Goal: Use online tool/utility: Utilize a website feature to perform a specific function

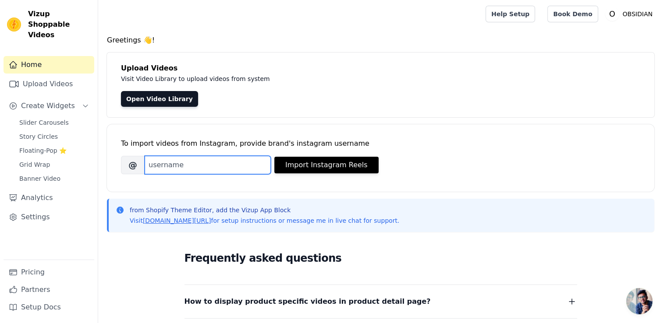
click at [233, 162] on input "Brand's Instagram Username" at bounding box center [208, 165] width 126 height 18
type input "-"
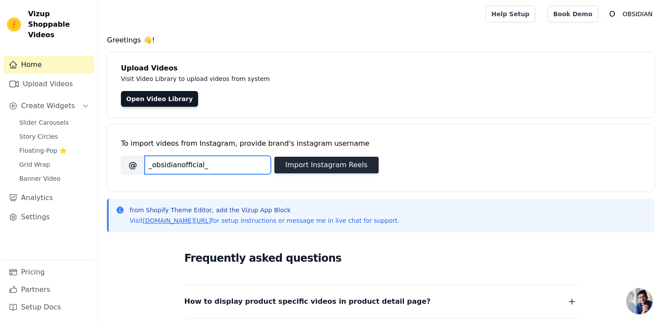
type input "_obsidianofficial_"
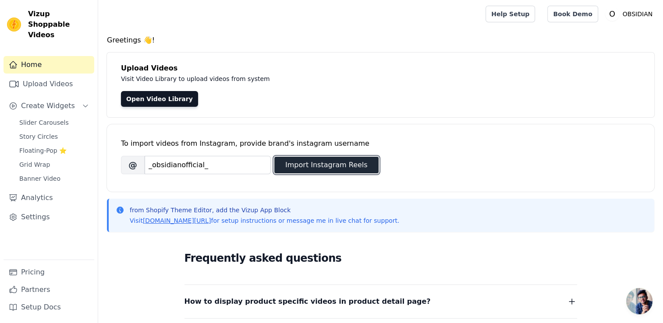
click at [300, 161] on button "Import Instagram Reels" at bounding box center [326, 165] width 104 height 17
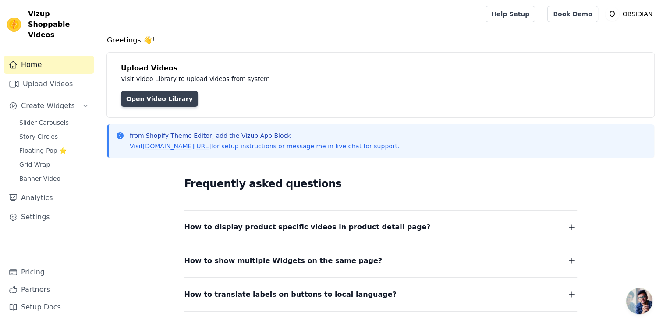
click at [173, 99] on link "Open Video Library" at bounding box center [159, 99] width 77 height 16
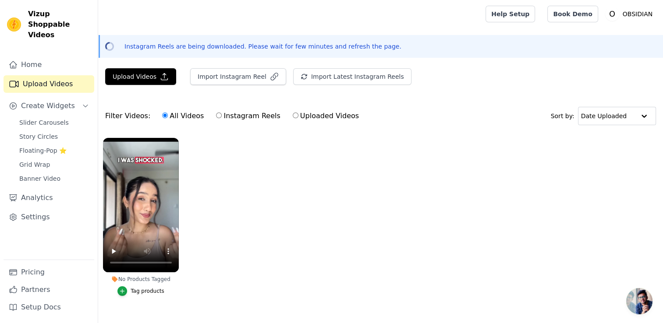
click at [216, 117] on label "Instagram Reels" at bounding box center [248, 115] width 65 height 11
click at [216, 117] on input "Instagram Reels" at bounding box center [219, 116] width 6 height 6
radio input "true"
click at [293, 118] on input "Uploaded Videos" at bounding box center [296, 116] width 6 height 6
radio input "true"
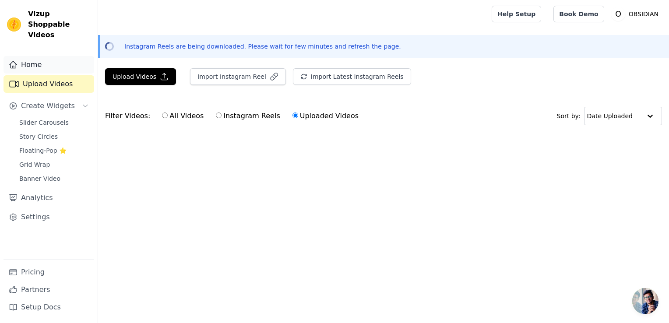
click at [44, 57] on link "Home" at bounding box center [49, 65] width 91 height 18
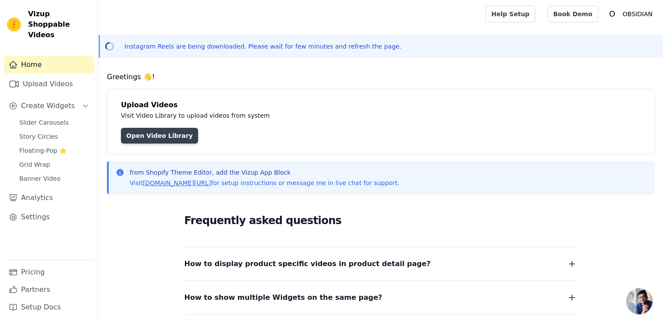
click at [144, 136] on link "Open Video Library" at bounding box center [159, 136] width 77 height 16
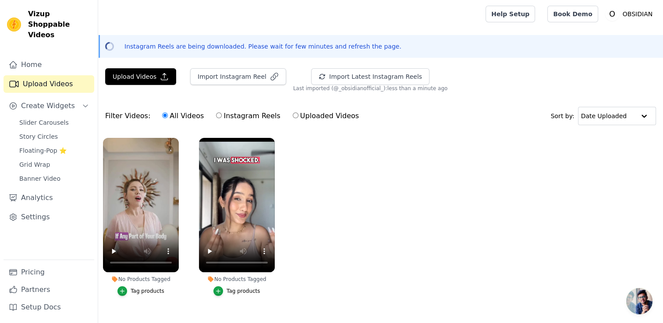
click at [229, 119] on label "Instagram Reels" at bounding box center [248, 115] width 65 height 11
click at [222, 118] on input "Instagram Reels" at bounding box center [219, 116] width 6 height 6
radio input "true"
click at [59, 118] on span "Slider Carousels" at bounding box center [43, 122] width 49 height 9
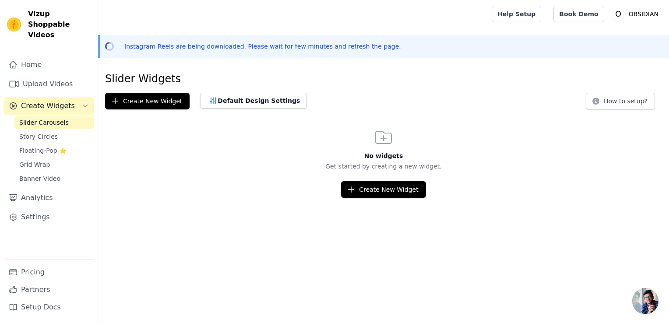
click at [55, 132] on div "Slider Carousels Story Circles Floating-Pop ⭐ Grid Wrap Banner Video" at bounding box center [54, 151] width 80 height 68
click at [55, 131] on link "Story Circles" at bounding box center [54, 137] width 80 height 12
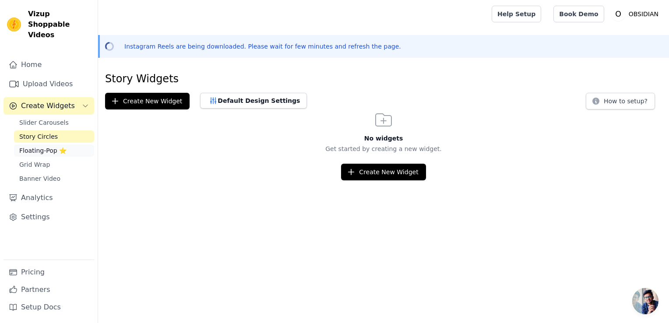
click at [53, 146] on span "Floating-Pop ⭐" at bounding box center [42, 150] width 47 height 9
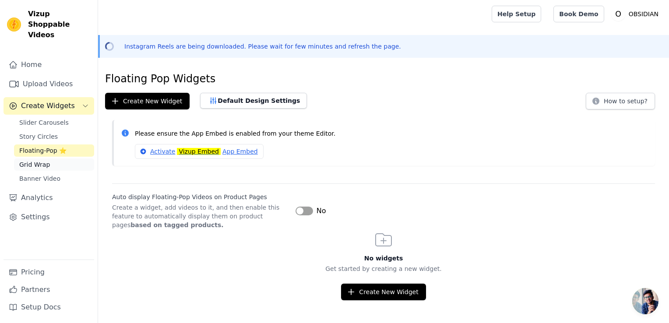
click at [49, 159] on link "Grid Wrap" at bounding box center [54, 165] width 80 height 12
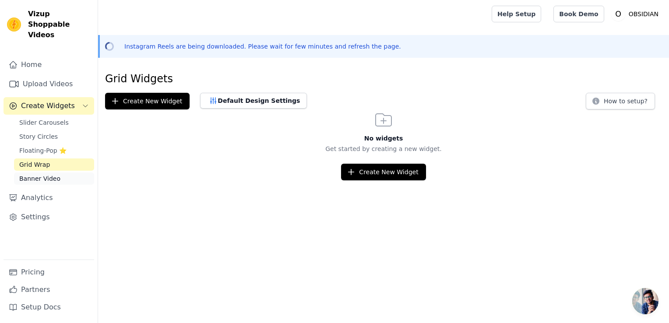
click at [46, 174] on span "Banner Video" at bounding box center [39, 178] width 41 height 9
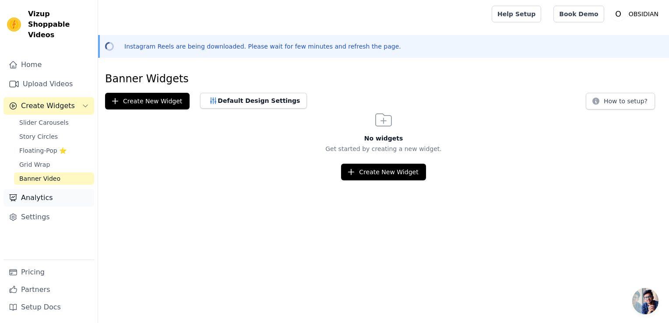
click at [44, 190] on link "Analytics" at bounding box center [49, 198] width 91 height 18
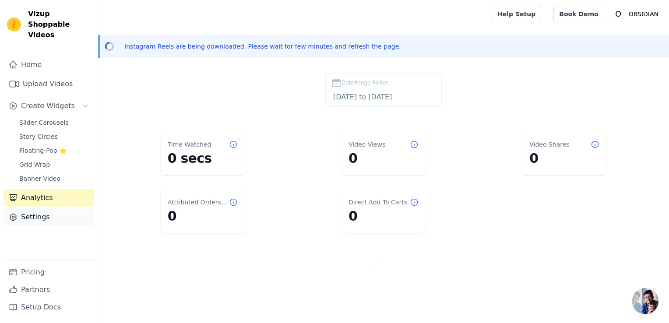
click at [42, 209] on link "Settings" at bounding box center [49, 218] width 91 height 18
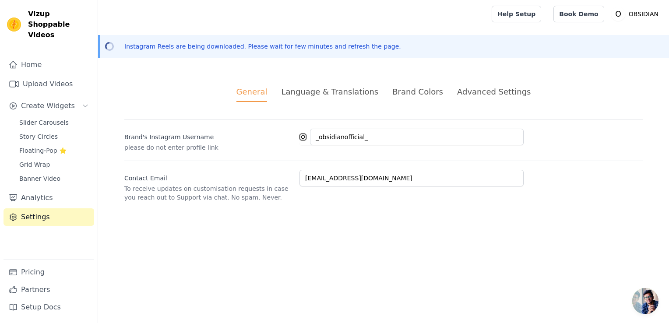
click at [65, 85] on div "Home Upload Videos Create Widgets Slider Carousels Story Circles Floating-Pop ⭐…" at bounding box center [49, 158] width 91 height 204
click at [54, 57] on link "Home" at bounding box center [49, 65] width 91 height 18
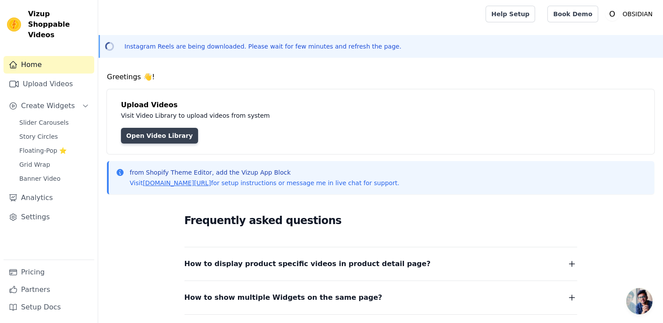
click at [175, 134] on link "Open Video Library" at bounding box center [159, 136] width 77 height 16
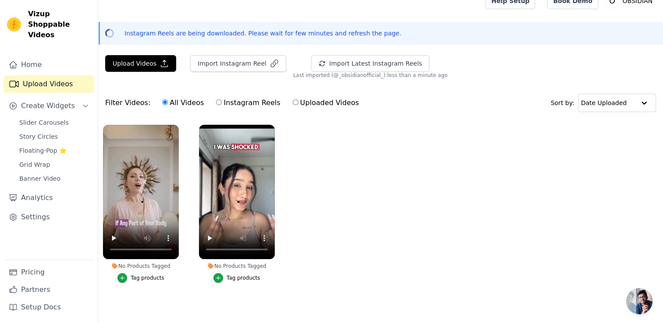
scroll to position [20, 0]
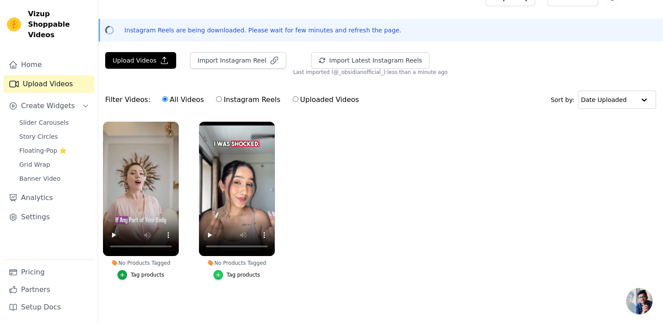
click at [221, 272] on icon "button" at bounding box center [218, 275] width 6 height 6
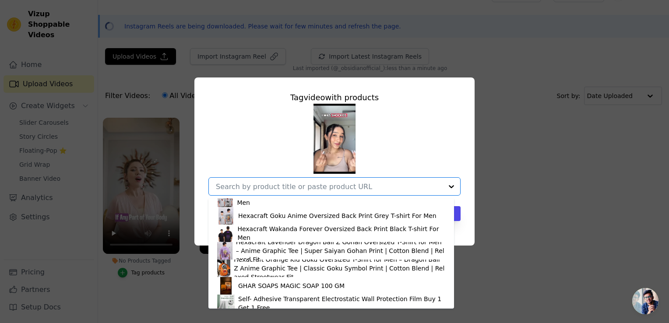
scroll to position [701, 0]
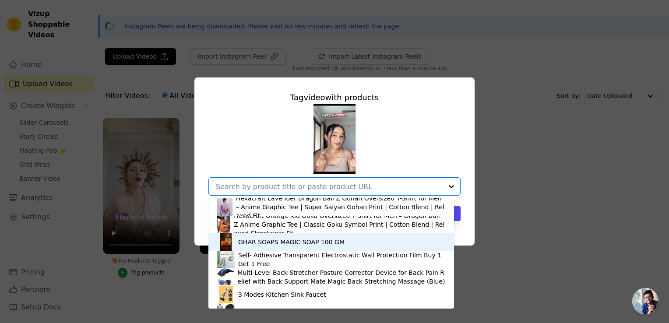
click at [258, 239] on div "GHAR SOAPS MAGIC SOAP 100 GM" at bounding box center [291, 242] width 106 height 9
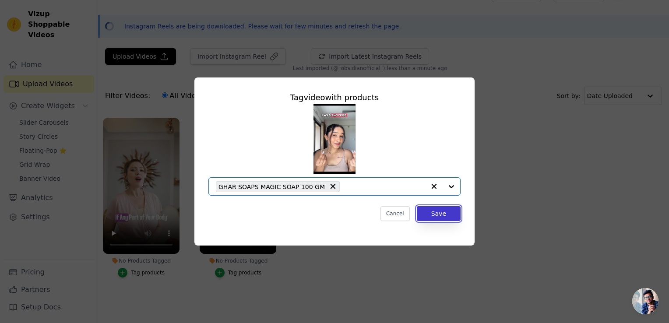
click at [429, 215] on button "Save" at bounding box center [439, 213] width 44 height 15
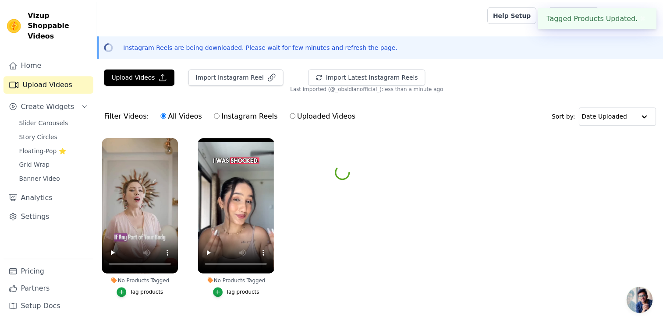
scroll to position [20, 0]
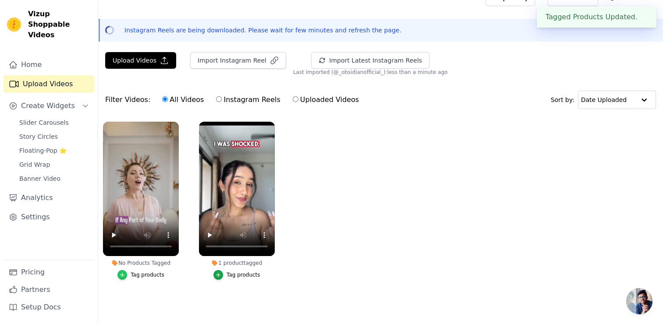
click at [125, 272] on icon "button" at bounding box center [122, 275] width 6 height 6
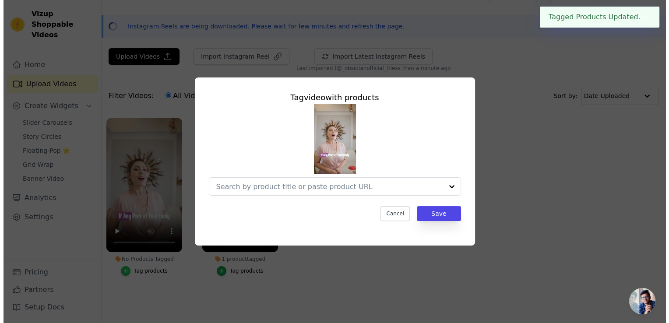
scroll to position [0, 0]
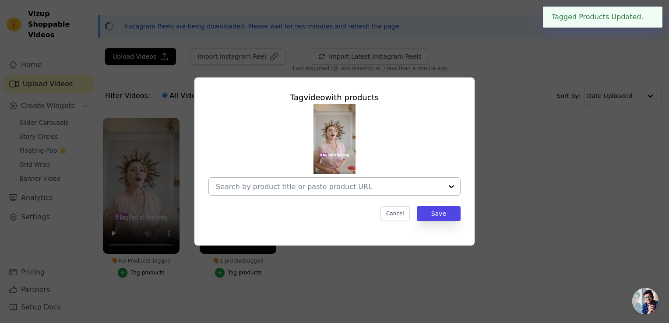
click at [337, 191] on div at bounding box center [329, 187] width 227 height 18
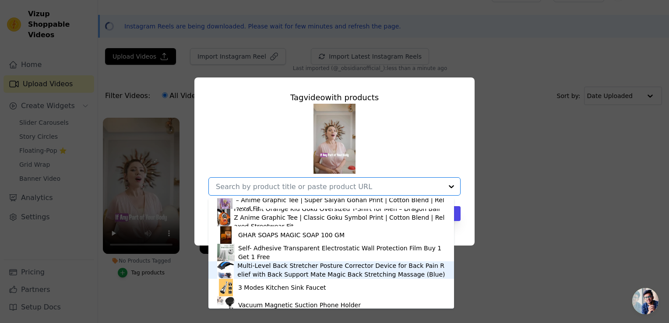
scroll to position [687, 0]
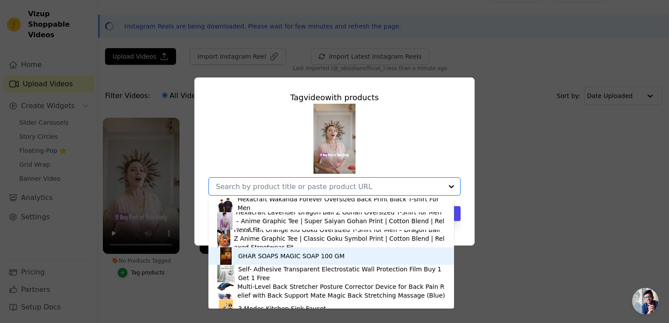
click at [237, 253] on div "GHAR SOAPS MAGIC SOAP 100 GM" at bounding box center [331, 256] width 228 height 18
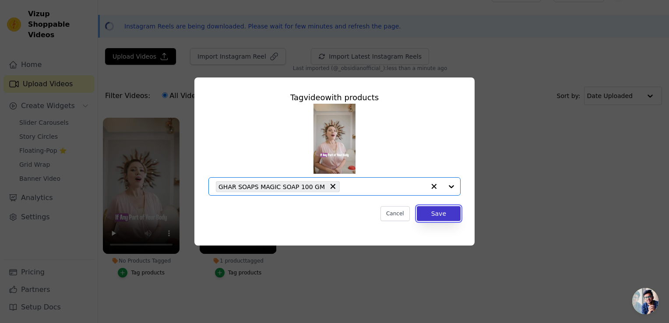
click at [449, 218] on button "Save" at bounding box center [439, 213] width 44 height 15
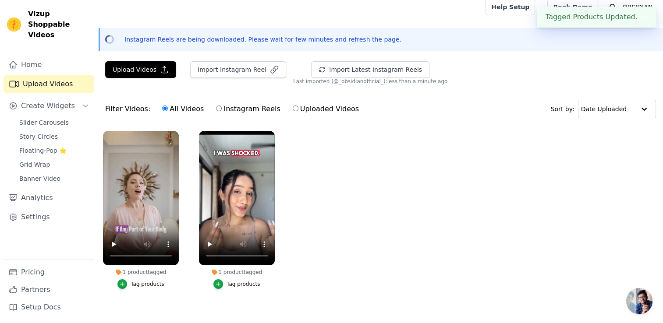
scroll to position [0, 0]
